Goal: Navigation & Orientation: Go to known website

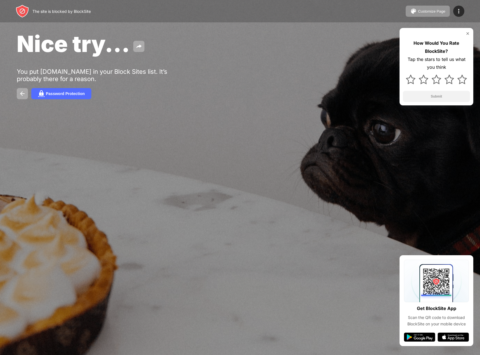
click at [467, 31] on img at bounding box center [468, 33] width 4 height 4
